Goal: Task Accomplishment & Management: Use online tool/utility

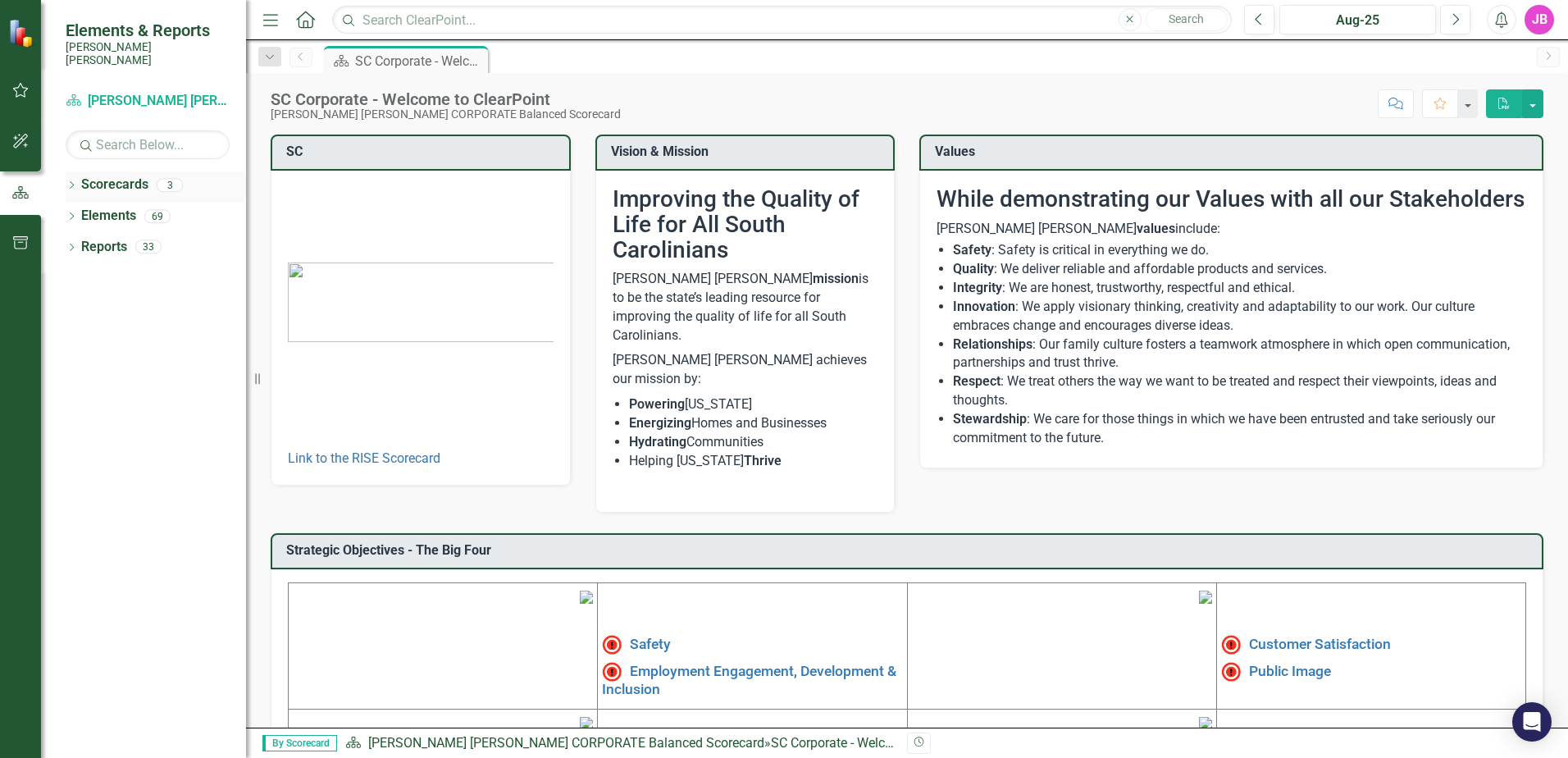
click at [73, 180] on div "Dropdown" at bounding box center [71, 187] width 12 height 14
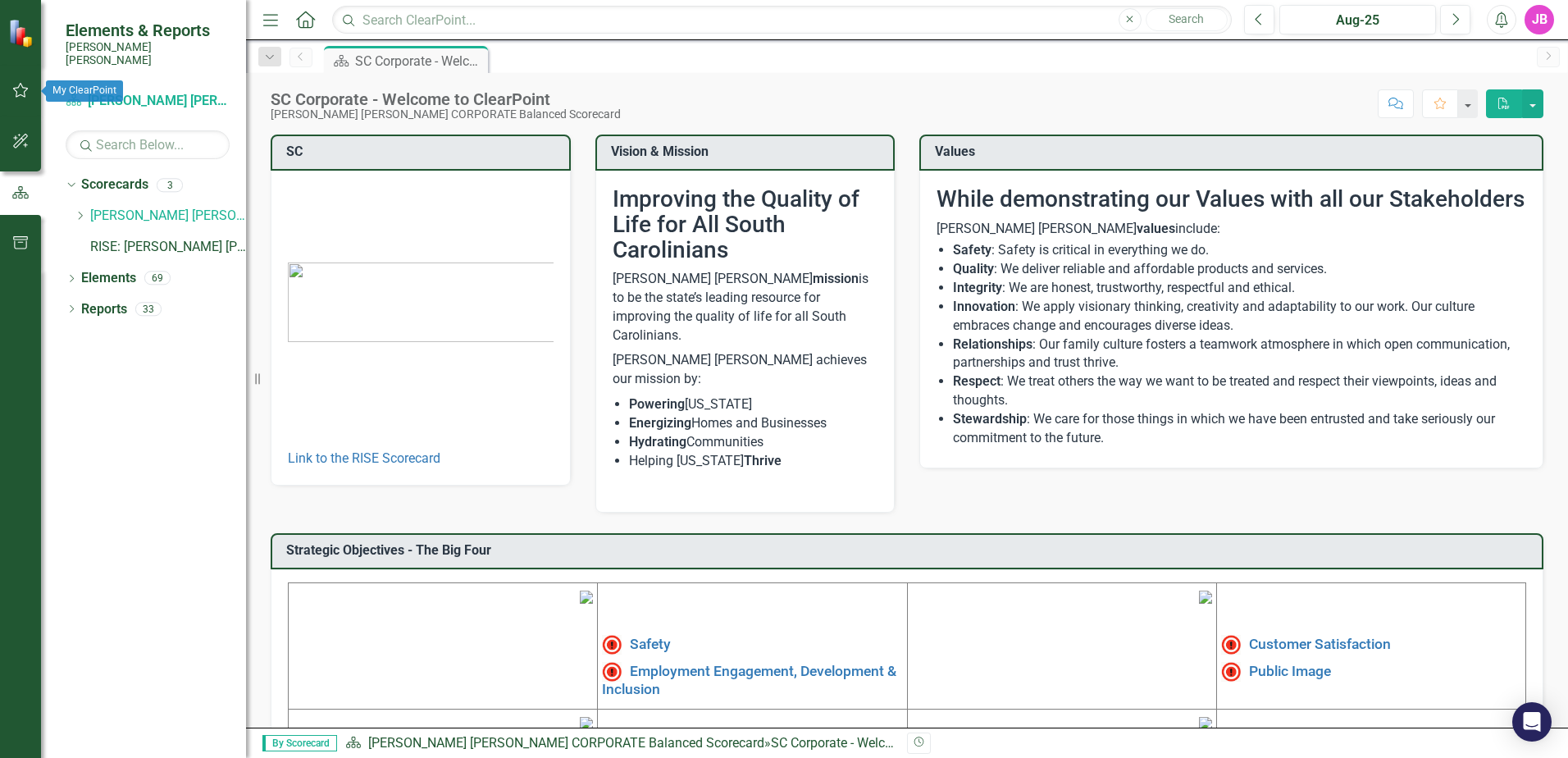
click at [13, 89] on icon "button" at bounding box center [21, 90] width 16 height 15
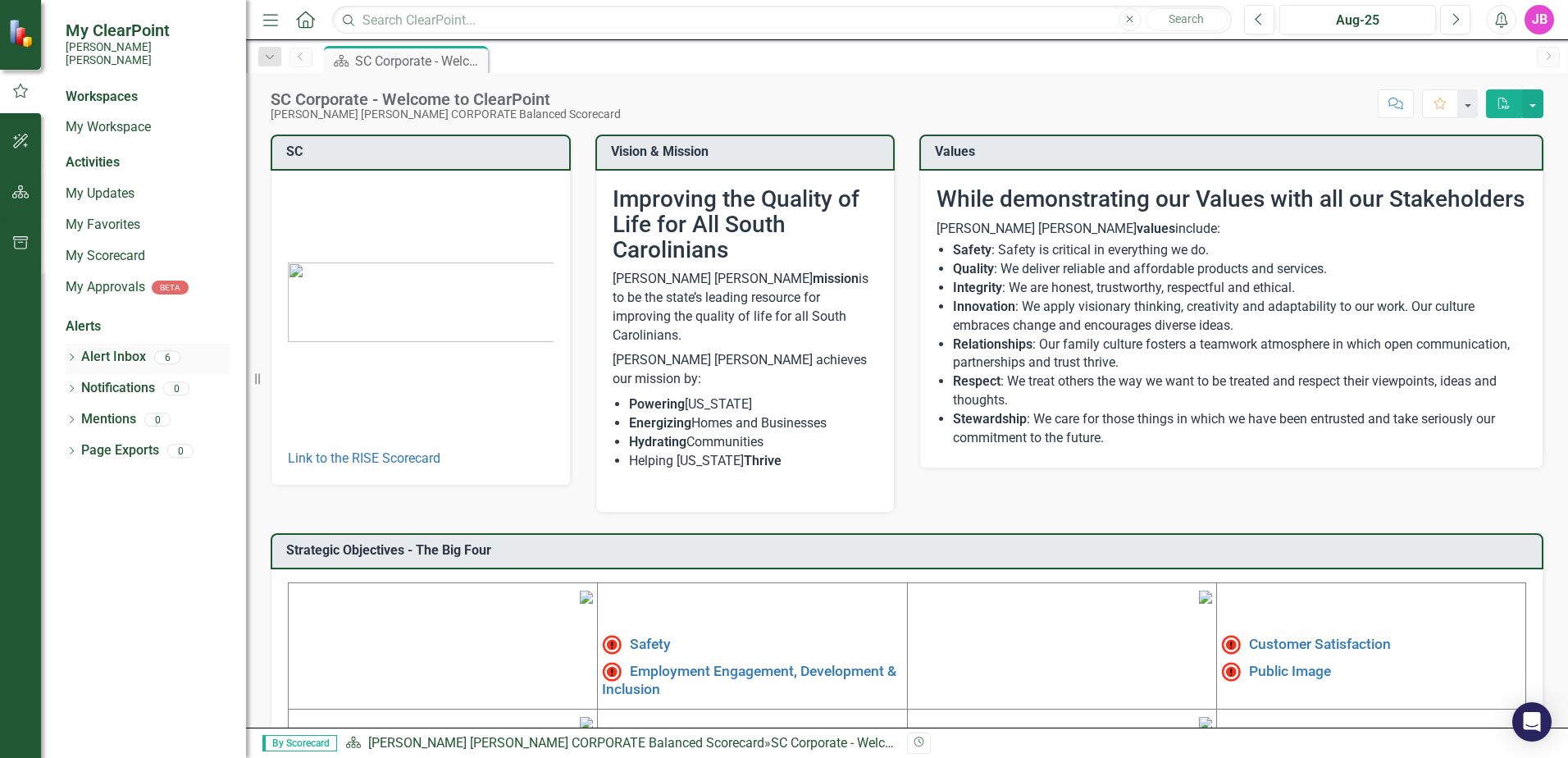
click at [119, 343] on div "Alert Inbox" at bounding box center [114, 356] width 65 height 27
click at [71, 354] on icon "Dropdown" at bounding box center [71, 358] width 12 height 9
click at [68, 351] on icon "Dropdown" at bounding box center [69, 357] width 9 height 12
click at [108, 118] on link "My Workspace" at bounding box center [147, 127] width 164 height 19
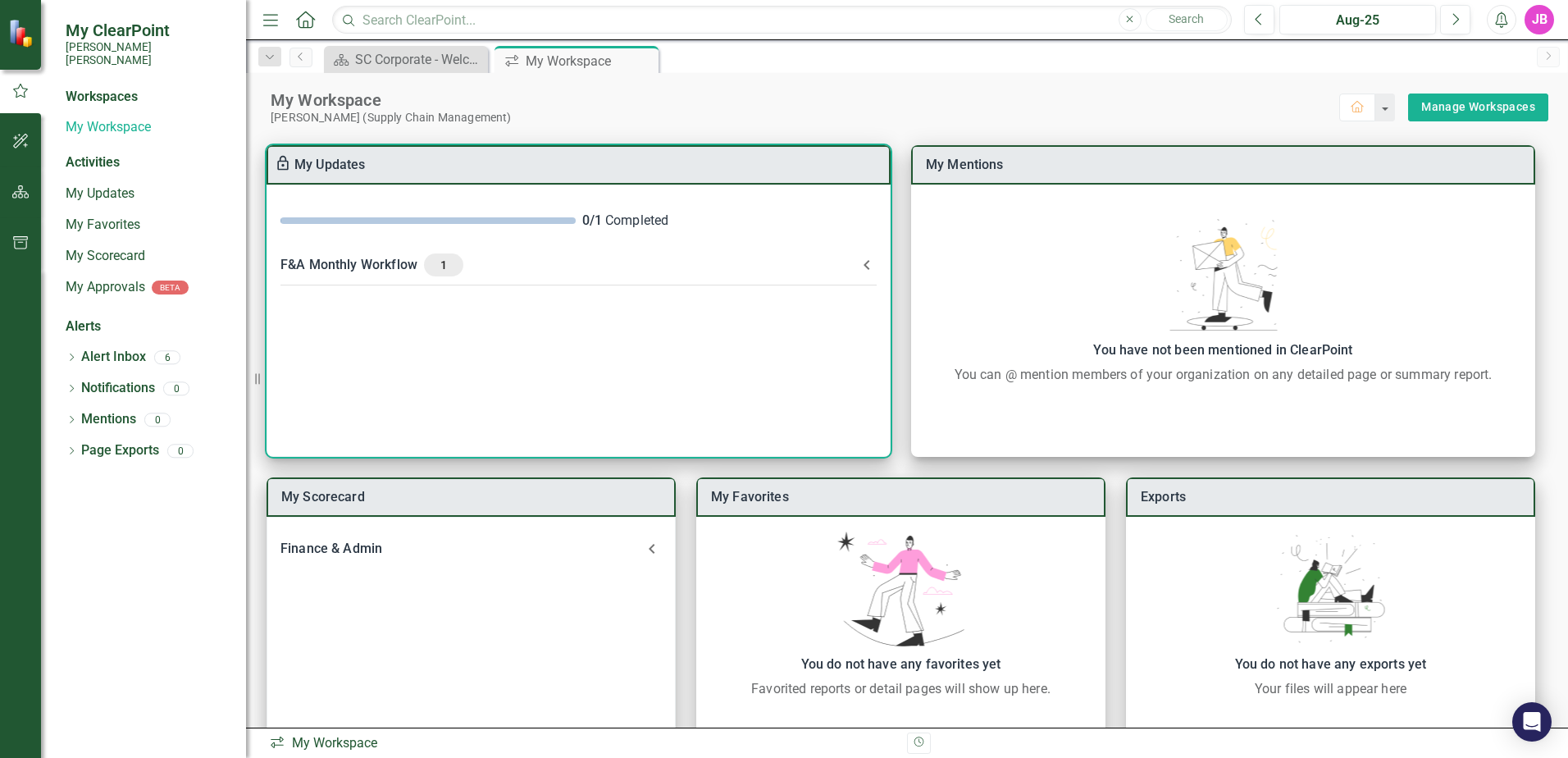
click at [599, 266] on div "F&A Monthly Workflow 1" at bounding box center [569, 264] width 577 height 23
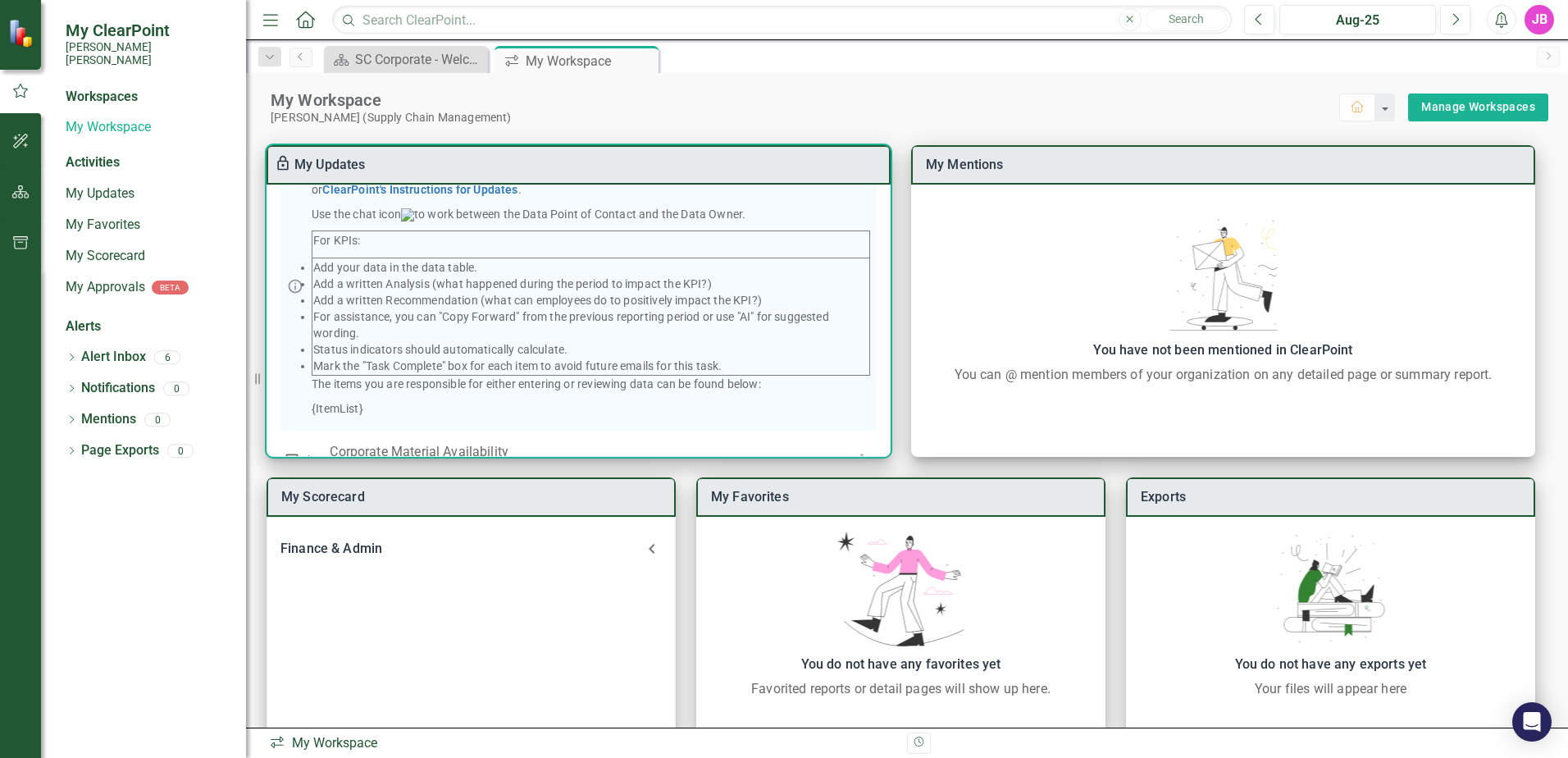
scroll to position [236, 0]
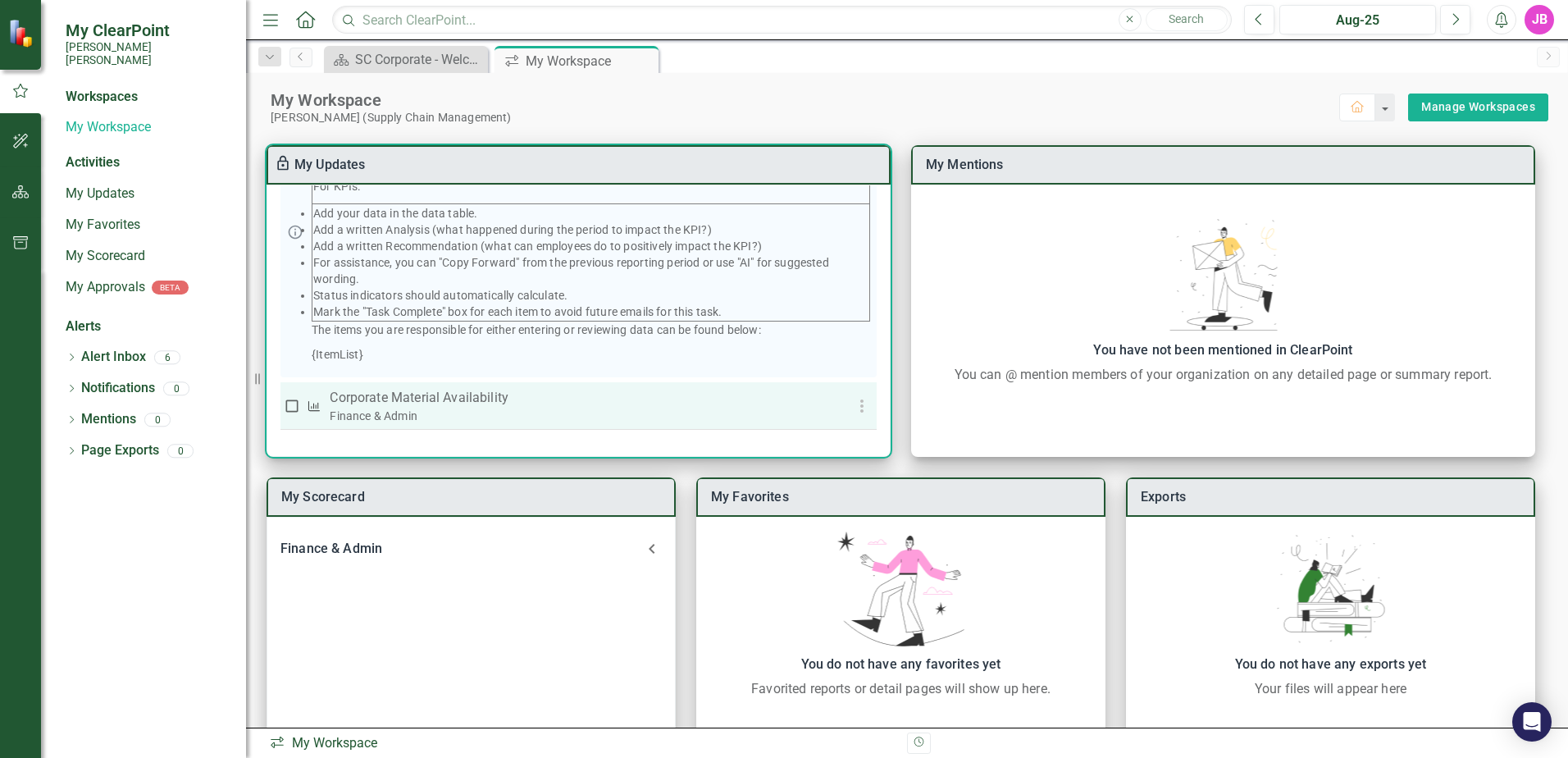
click at [439, 395] on p "Corporate Material Availability" at bounding box center [571, 398] width 483 height 20
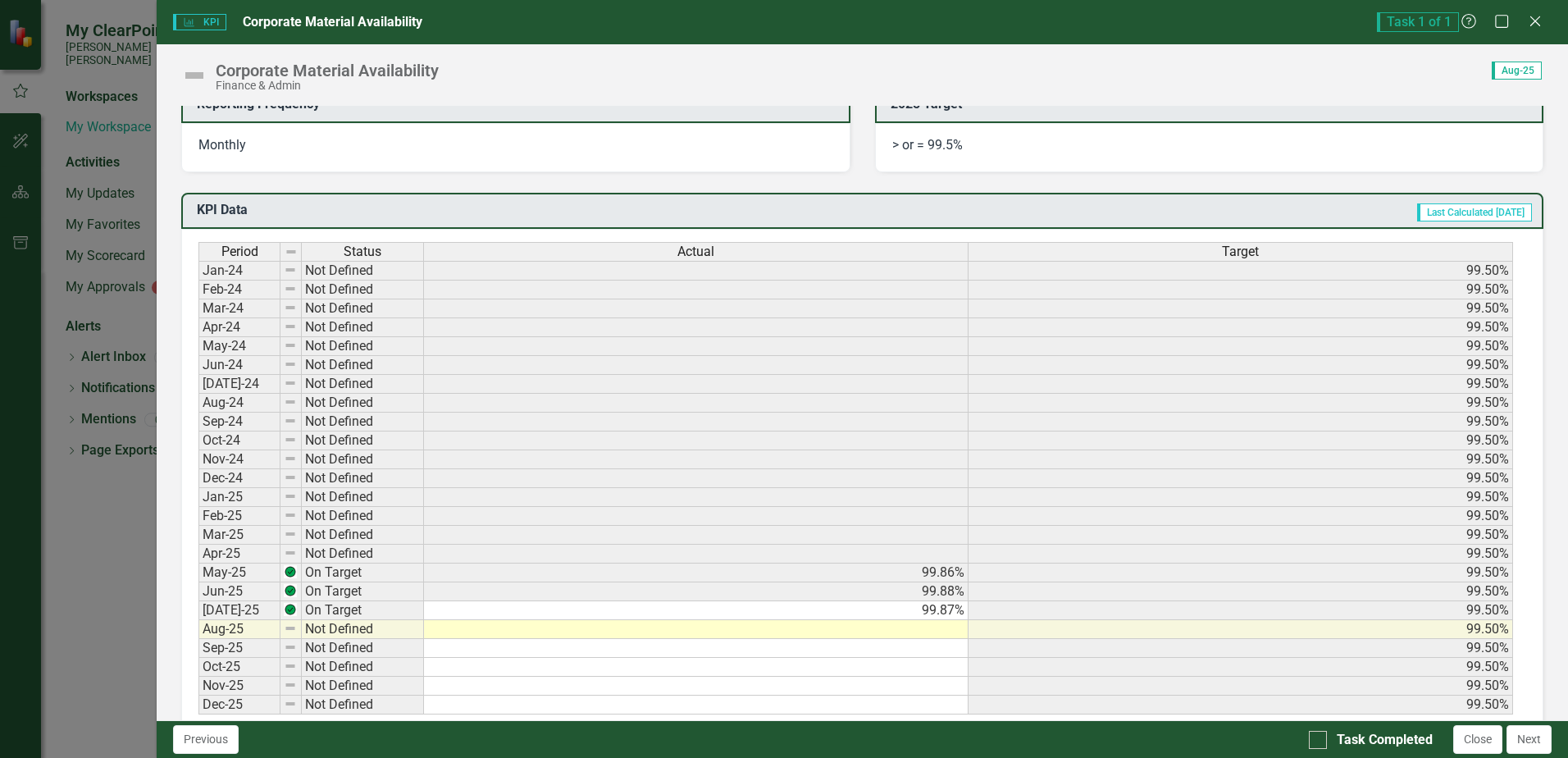
scroll to position [574, 0]
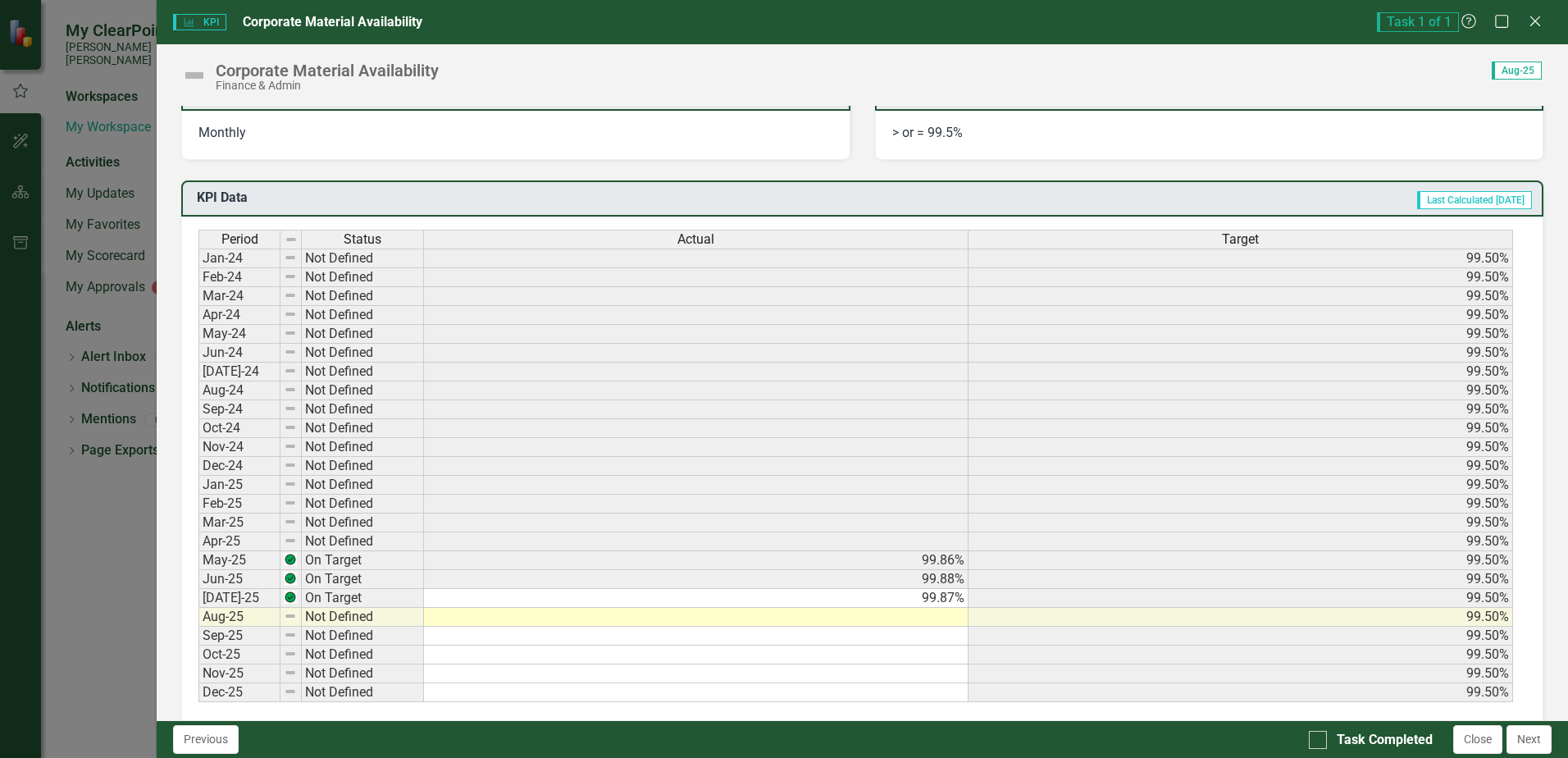
click at [838, 615] on td at bounding box center [696, 616] width 545 height 19
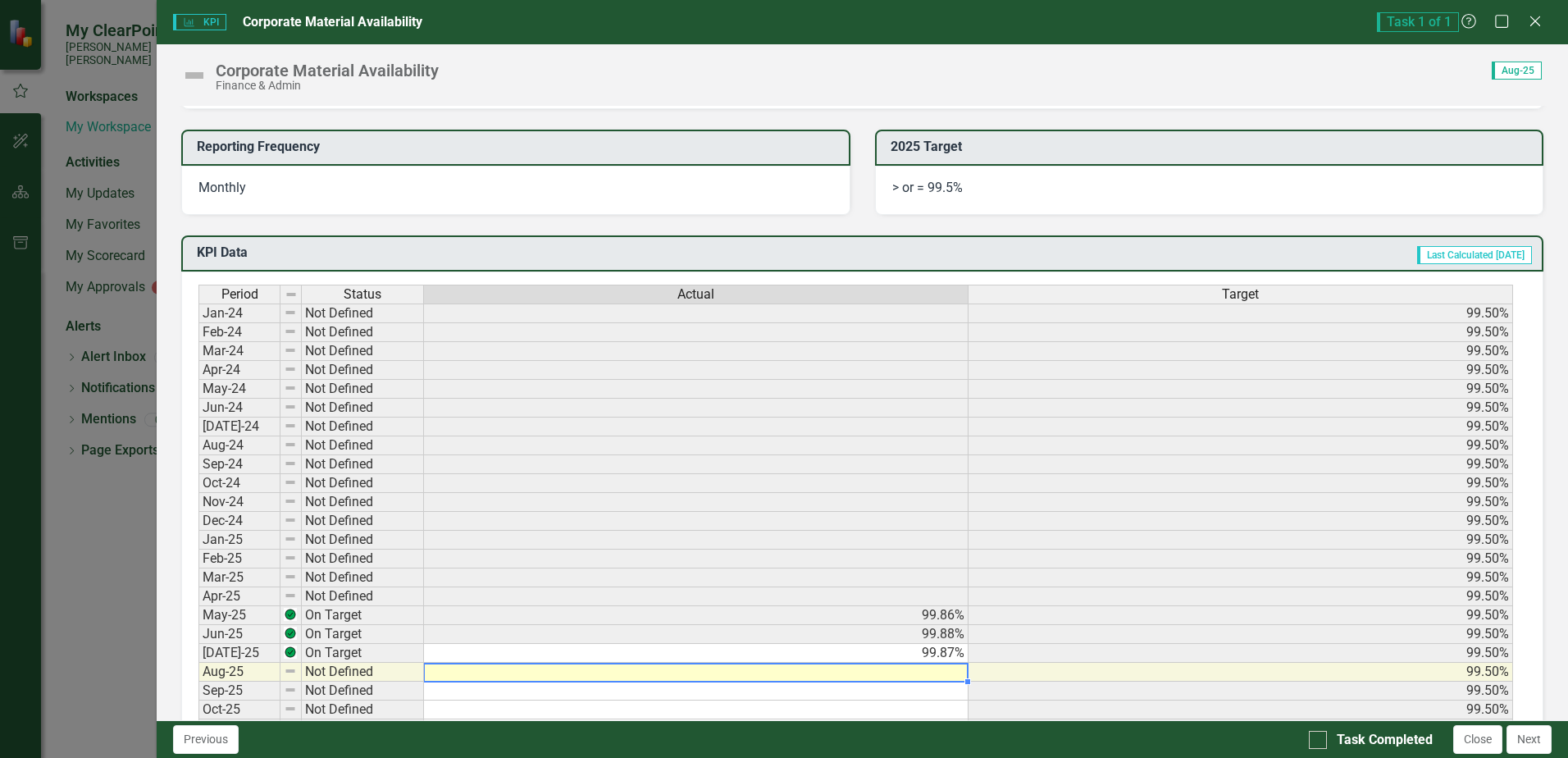
scroll to position [164, 0]
